Goal: Information Seeking & Learning: Learn about a topic

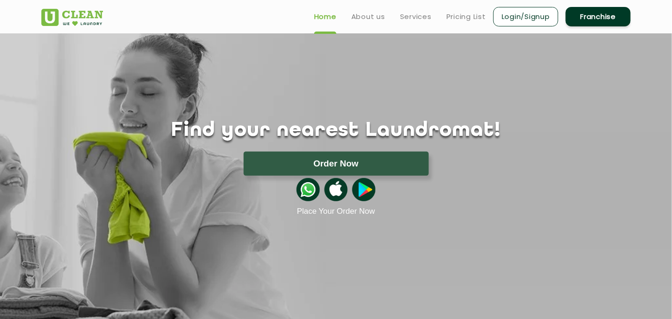
click at [578, 15] on link "Franchise" at bounding box center [597, 16] width 65 height 19
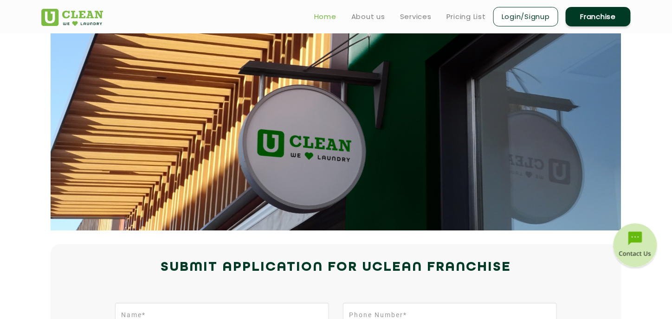
click at [323, 16] on link "Home" at bounding box center [325, 16] width 22 height 11
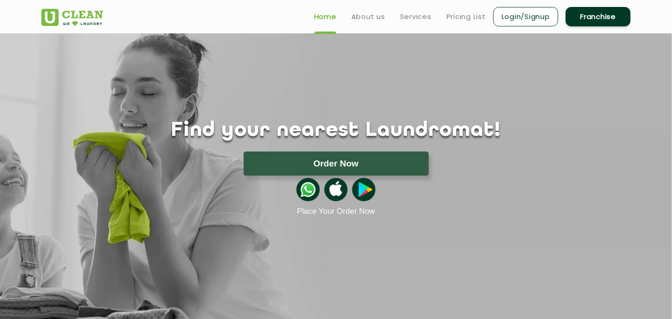
click at [463, 22] on ul "Home About us Services Pricing List Login/Signup Franchise" at bounding box center [469, 17] width 324 height 22
drag, startPoint x: 464, startPoint y: 21, endPoint x: 347, endPoint y: 1, distance: 118.2
click at [461, 21] on link "Pricing List" at bounding box center [465, 16] width 39 height 11
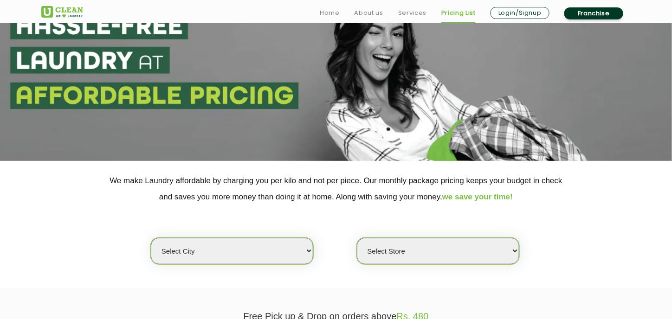
scroll to position [139, 0]
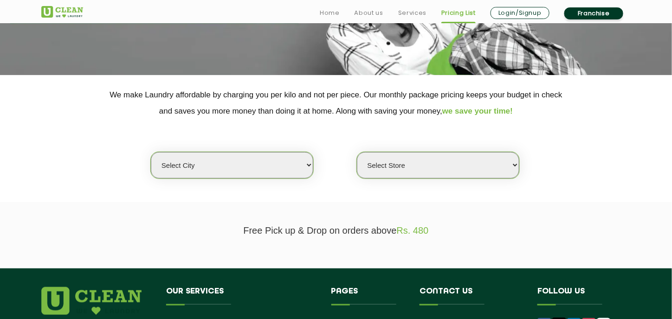
click at [263, 168] on select "Select city" at bounding box center [232, 165] width 162 height 26
click at [229, 171] on select "Select city" at bounding box center [232, 165] width 162 height 26
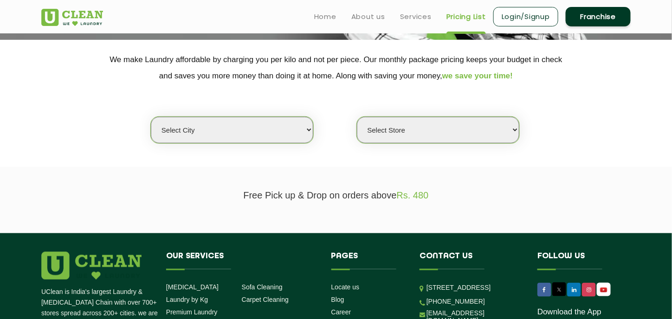
scroll to position [186, 0]
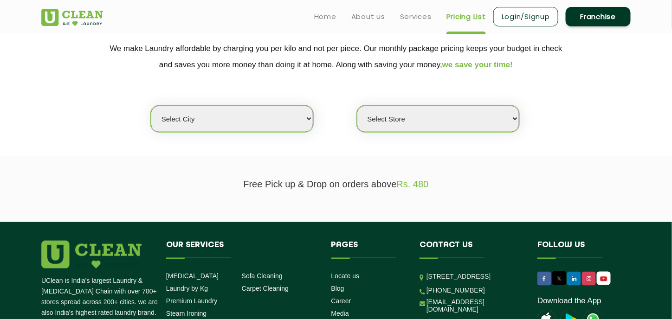
drag, startPoint x: 255, startPoint y: 119, endPoint x: 260, endPoint y: 115, distance: 7.0
click at [255, 119] on select "Select city Aalo Abu Dhabi Agartala Agra Ahmedabad Akola Aligarh Alwar - UClean…" at bounding box center [232, 119] width 162 height 26
select select "156"
click at [151, 106] on select "Select city Aalo Abu Dhabi Agartala Agra Ahmedabad Akola Aligarh Alwar - UClean…" at bounding box center [232, 119] width 162 height 26
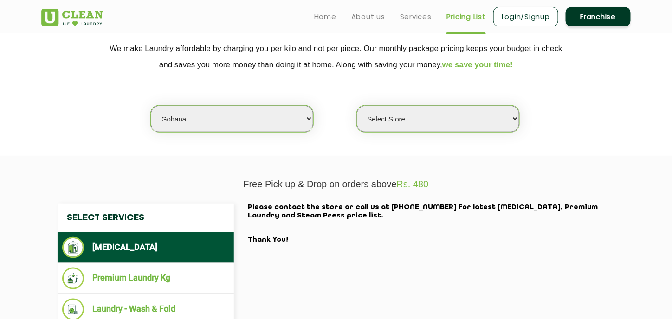
click at [402, 128] on select "Select Store UClean Gohana" at bounding box center [438, 119] width 162 height 26
select select "327"
click at [357, 106] on select "Select Store UClean Gohana" at bounding box center [438, 119] width 162 height 26
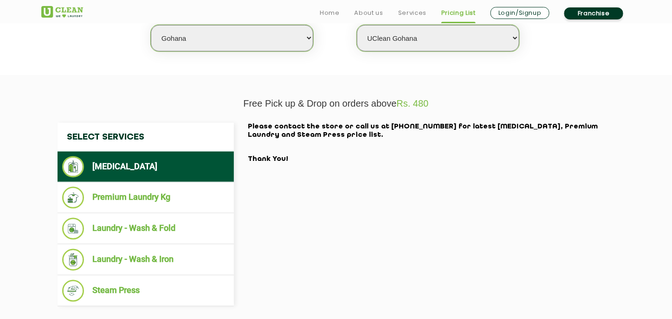
scroll to position [278, 0]
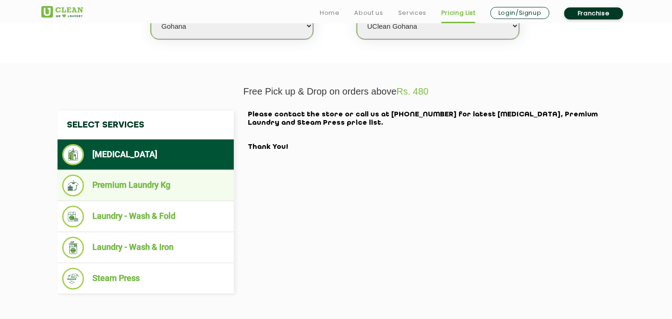
click at [175, 184] on li "Premium Laundry Kg" at bounding box center [145, 186] width 167 height 22
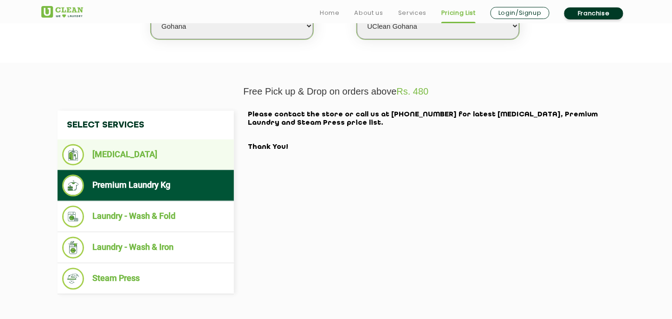
click at [181, 160] on li "[MEDICAL_DATA]" at bounding box center [145, 154] width 167 height 21
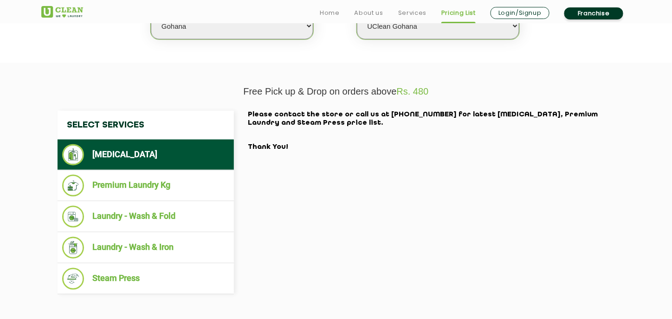
click at [297, 14] on div "Home About us Services Pricing List Login/Signup Franchise" at bounding box center [462, 11] width 352 height 18
click at [287, 23] on header "Home About us Services Pricing List Login/Signup Franchise" at bounding box center [336, 11] width 672 height 23
click at [276, 32] on select "Select city Aalo Abu Dhabi Agartala Agra Ahmedabad Akola Aligarh Alwar - UClean…" at bounding box center [232, 26] width 162 height 26
select select "80"
click at [151, 13] on select "Select city Aalo Abu Dhabi Agartala Agra Ahmedabad Akola Aligarh Alwar - UClean…" at bounding box center [232, 26] width 162 height 26
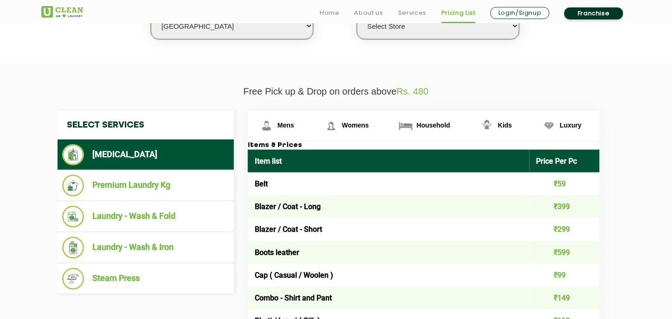
click at [420, 33] on select "Select Store UClean Panjim UClean Porvorim" at bounding box center [438, 26] width 162 height 26
select select "245"
click at [357, 13] on select "Select Store UClean Panjim UClean Porvorim" at bounding box center [438, 26] width 162 height 26
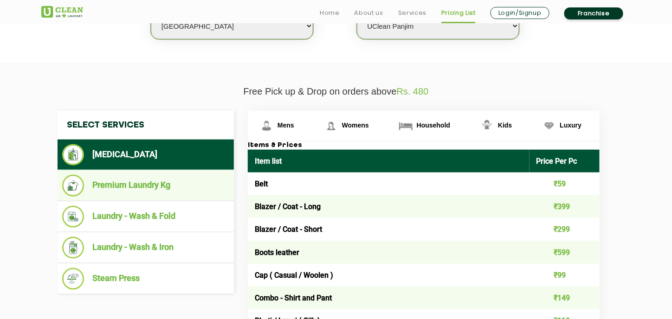
click at [168, 185] on li "Premium Laundry Kg" at bounding box center [145, 186] width 167 height 22
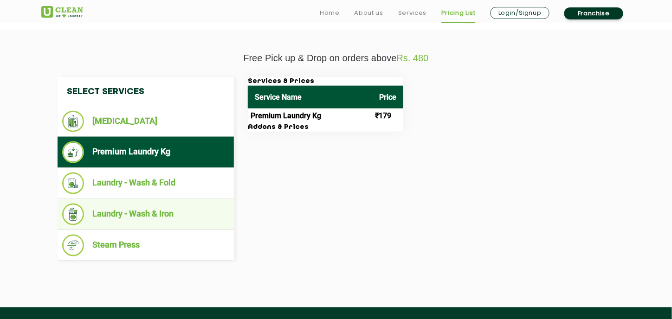
scroll to position [325, 0]
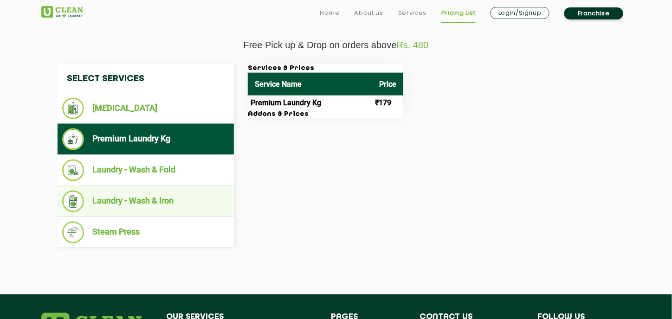
click at [149, 198] on li "Laundry - Wash & Iron" at bounding box center [145, 202] width 167 height 22
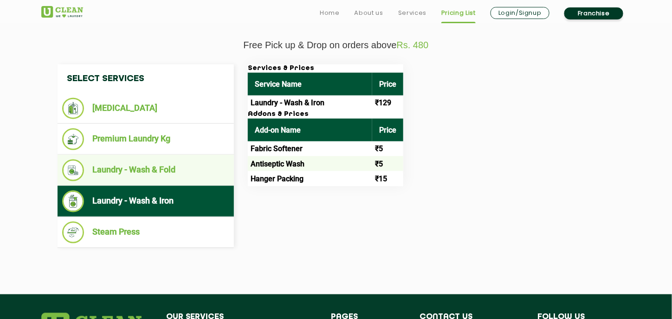
click at [154, 171] on li "Laundry - Wash & Fold" at bounding box center [145, 171] width 167 height 22
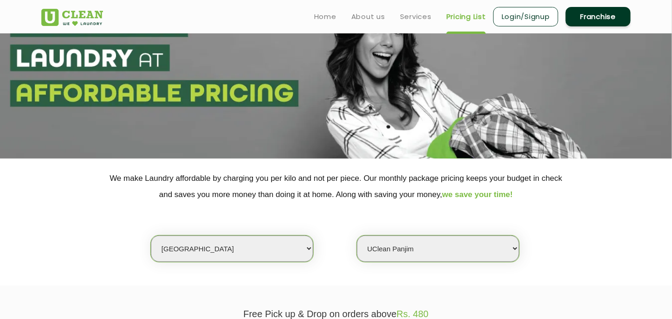
scroll to position [0, 0]
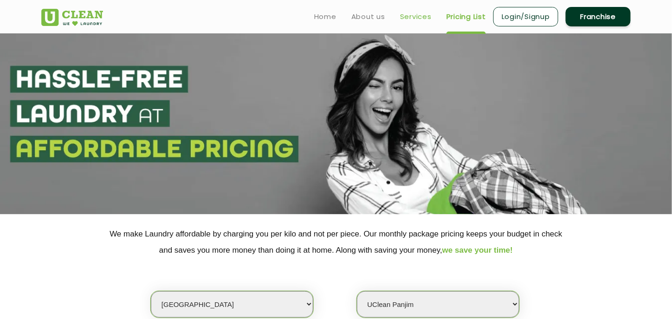
click at [409, 15] on link "Services" at bounding box center [416, 16] width 32 height 11
